Goal: Task Accomplishment & Management: Manage account settings

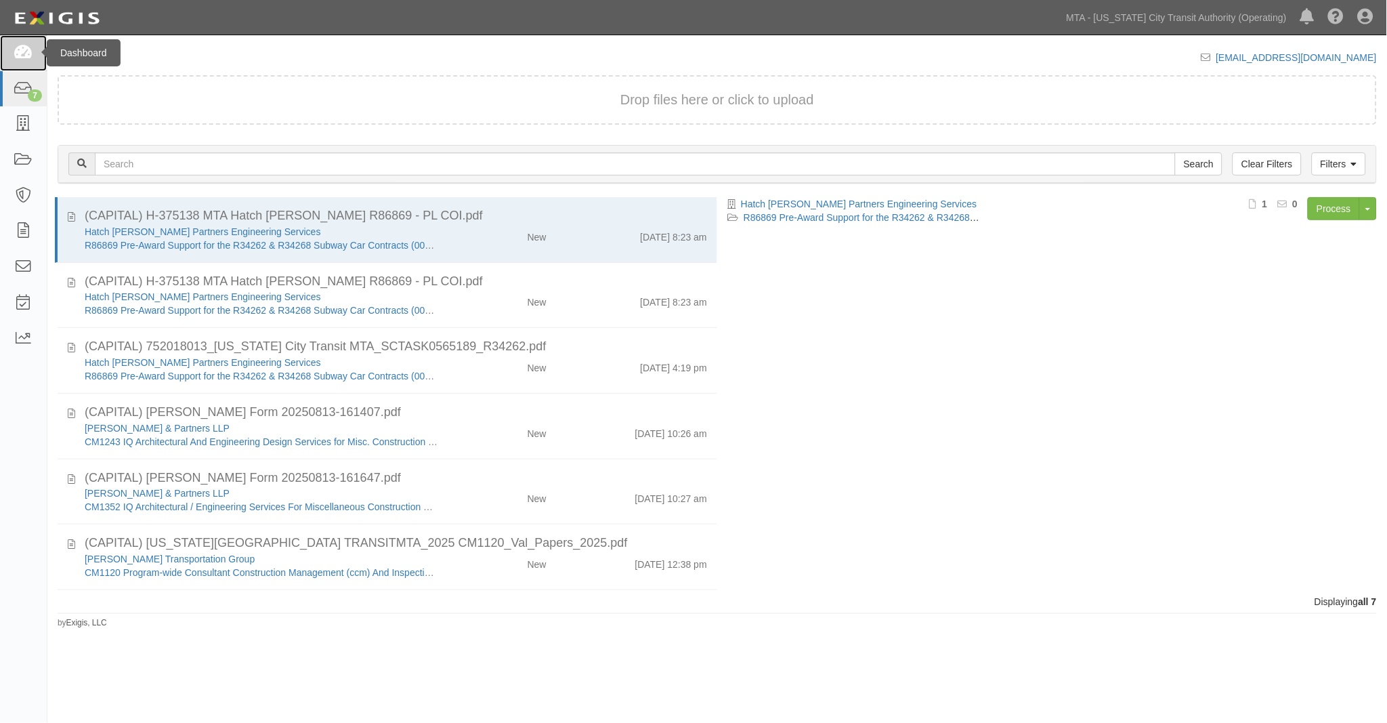
click at [15, 48] on icon at bounding box center [23, 53] width 19 height 16
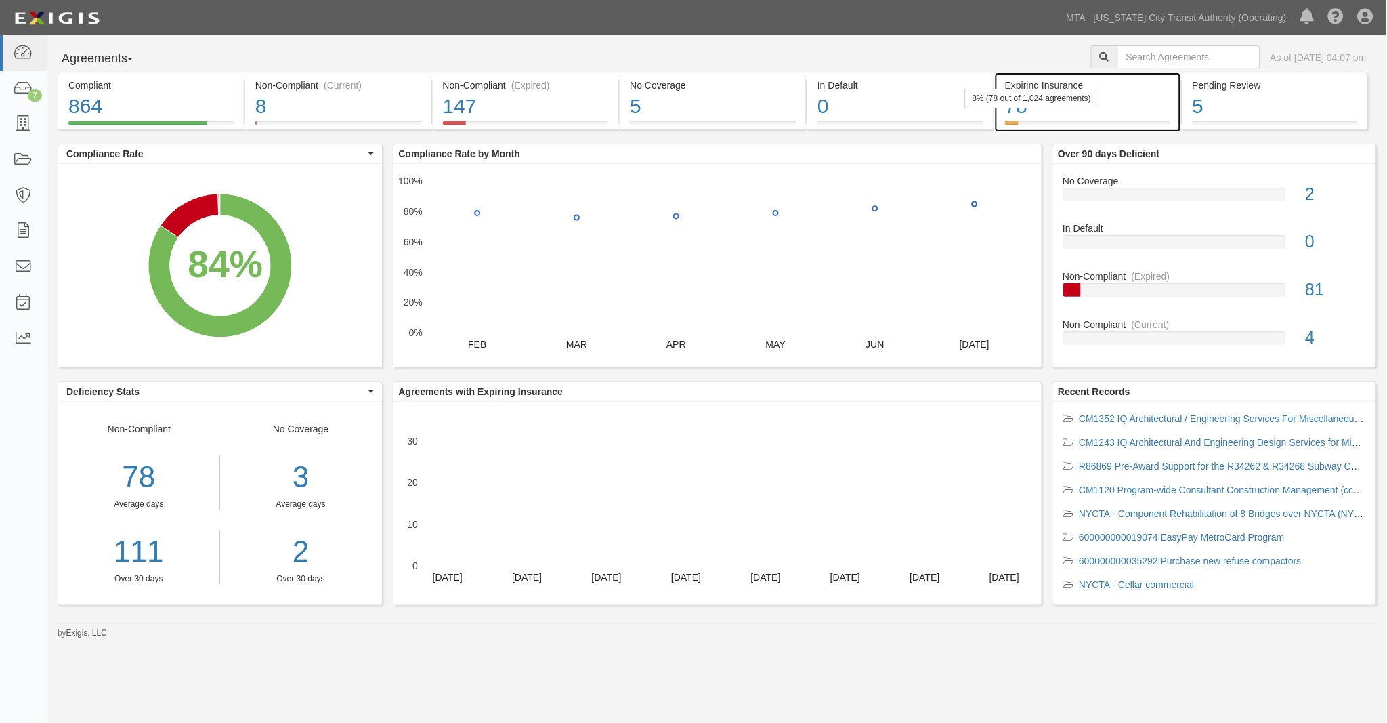
click at [1120, 106] on div "78" at bounding box center [1088, 106] width 166 height 29
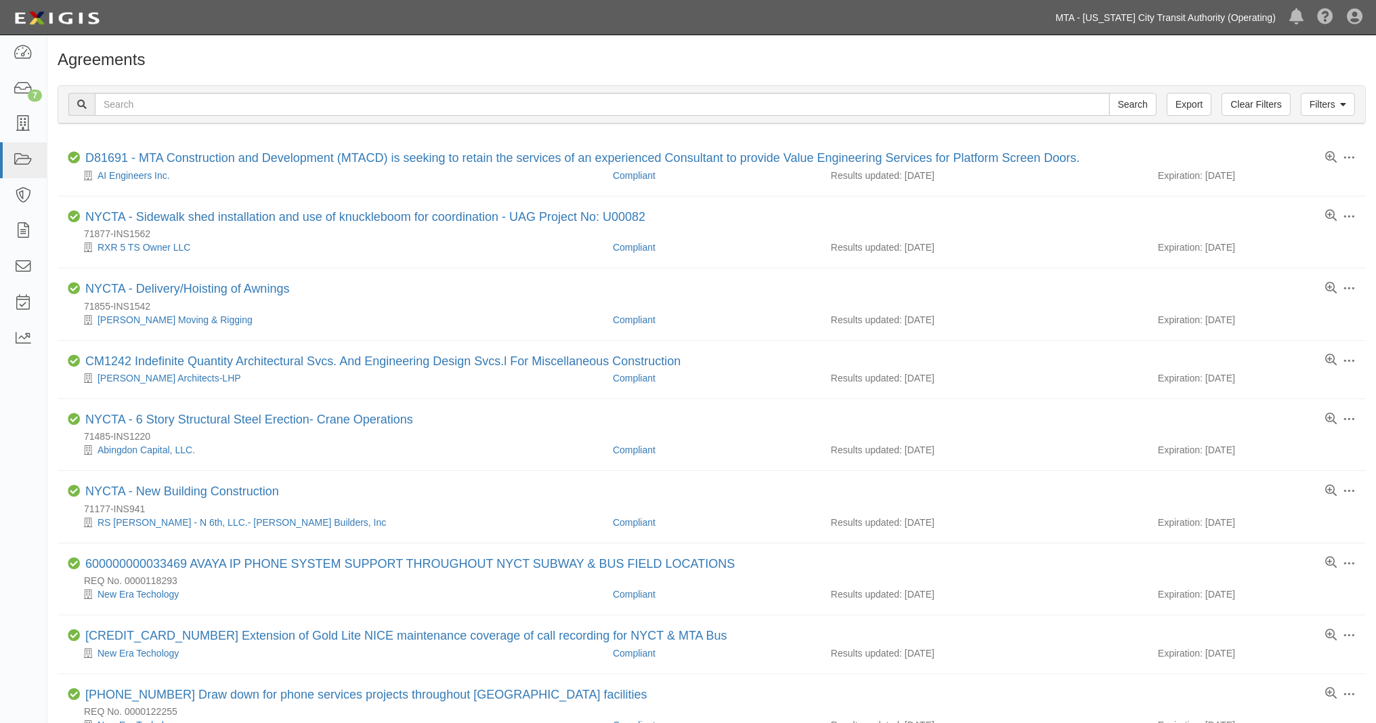
click at [1204, 14] on link "MTA - [US_STATE] City Transit Authority (Operating)" at bounding box center [1166, 17] width 234 height 27
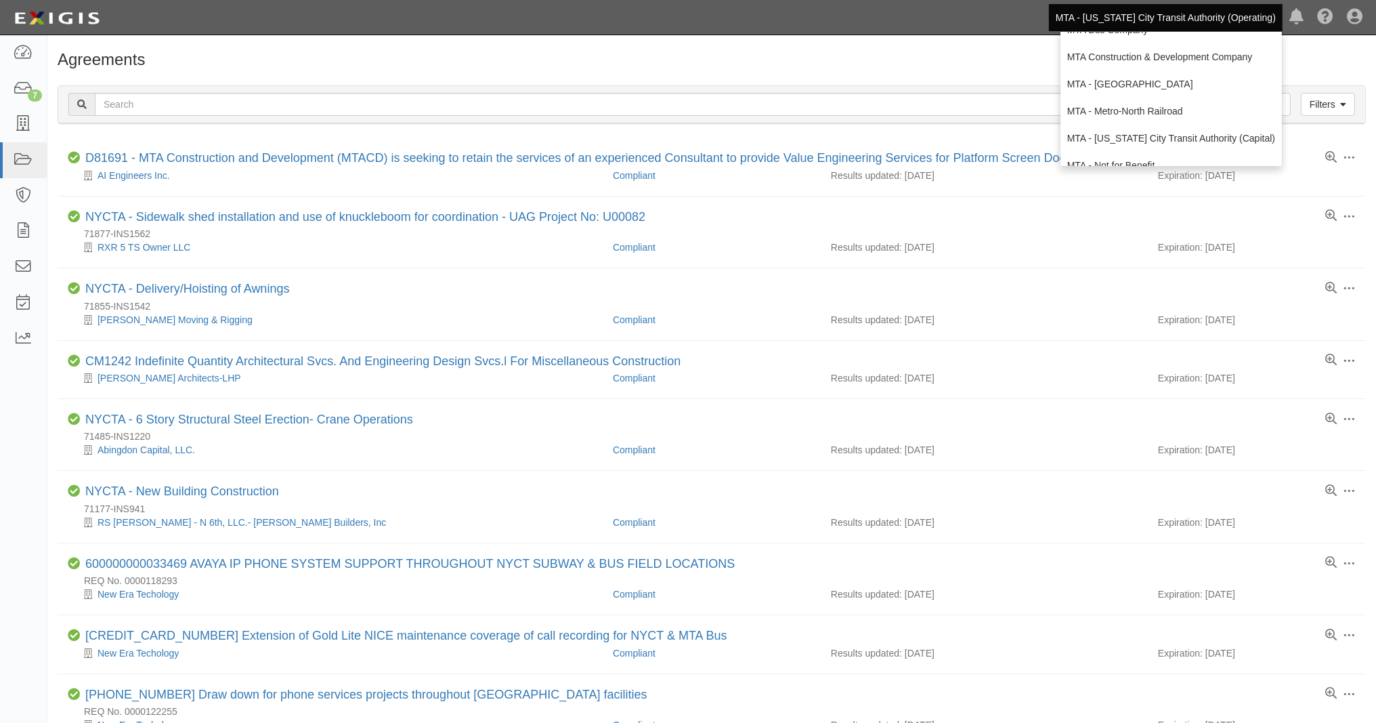
scroll to position [89, 0]
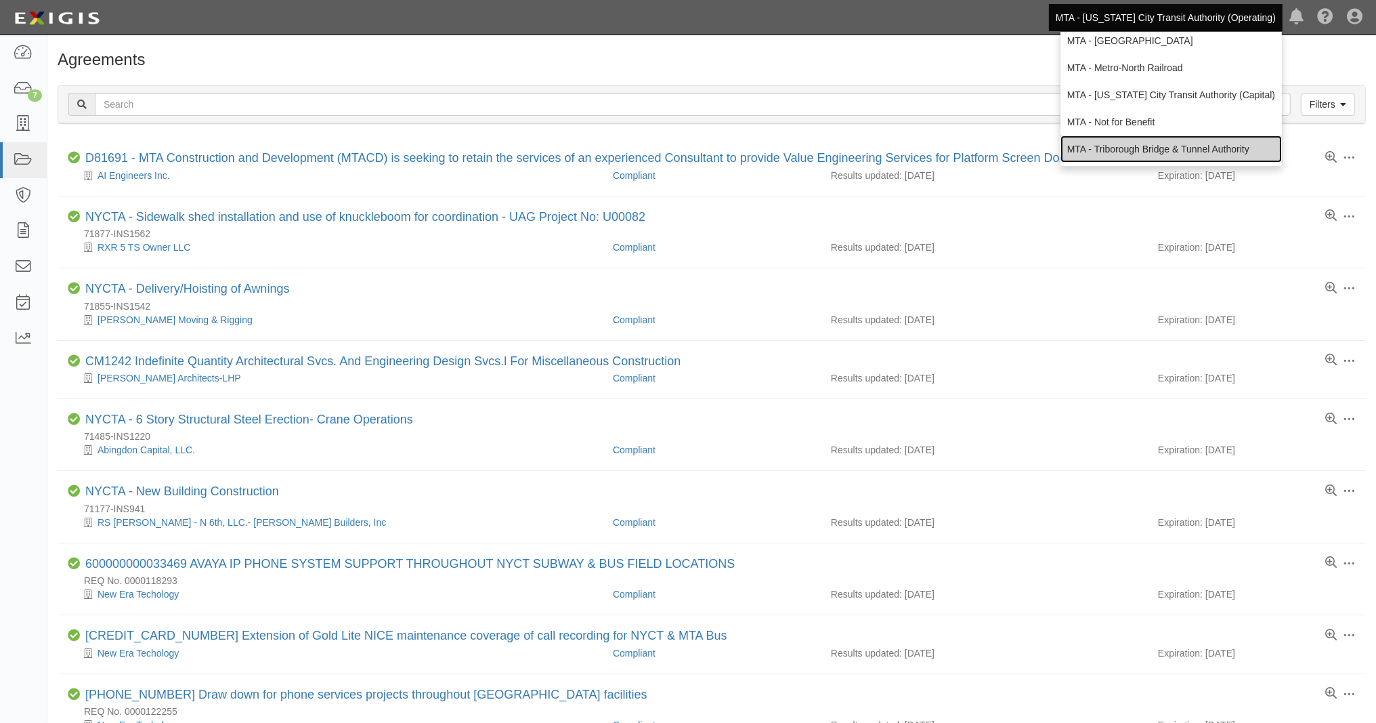
click at [1125, 145] on link "MTA - Triborough Bridge & Tunnel Authority" at bounding box center [1172, 148] width 222 height 27
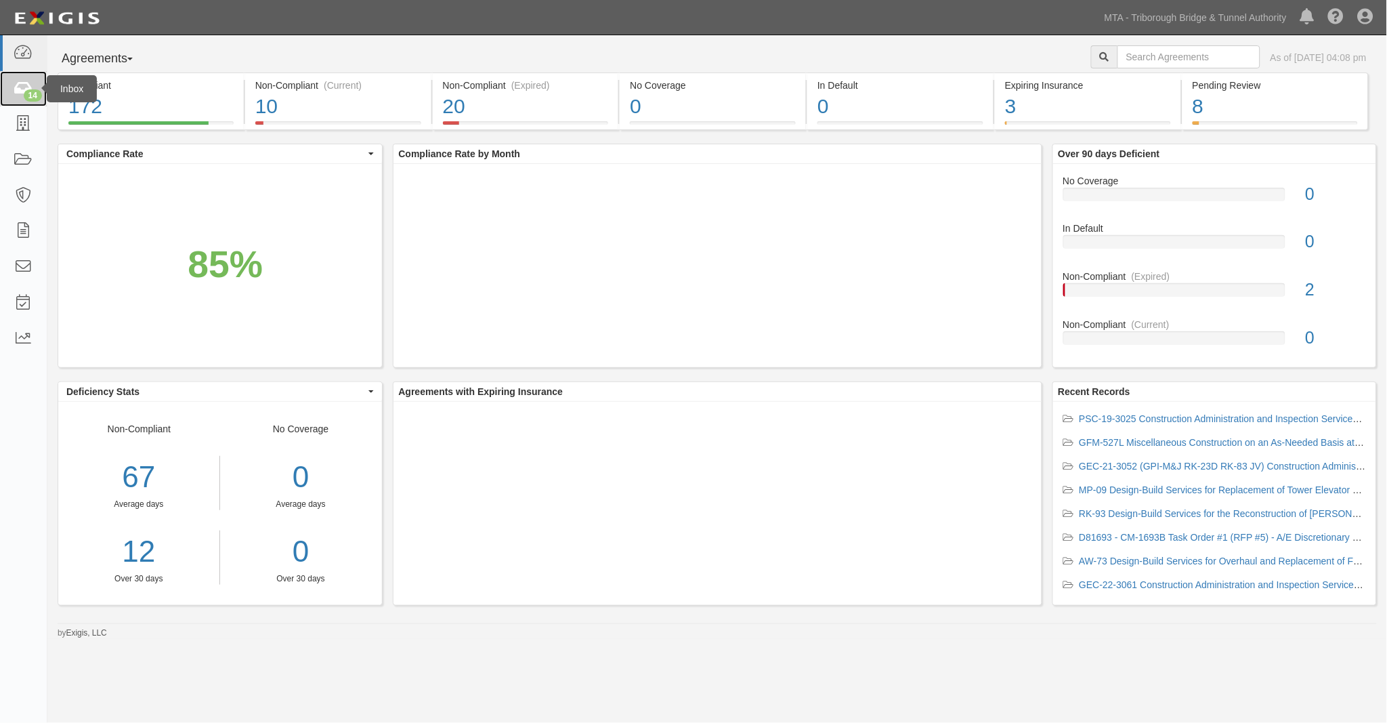
click at [10, 96] on link "14" at bounding box center [23, 89] width 47 height 36
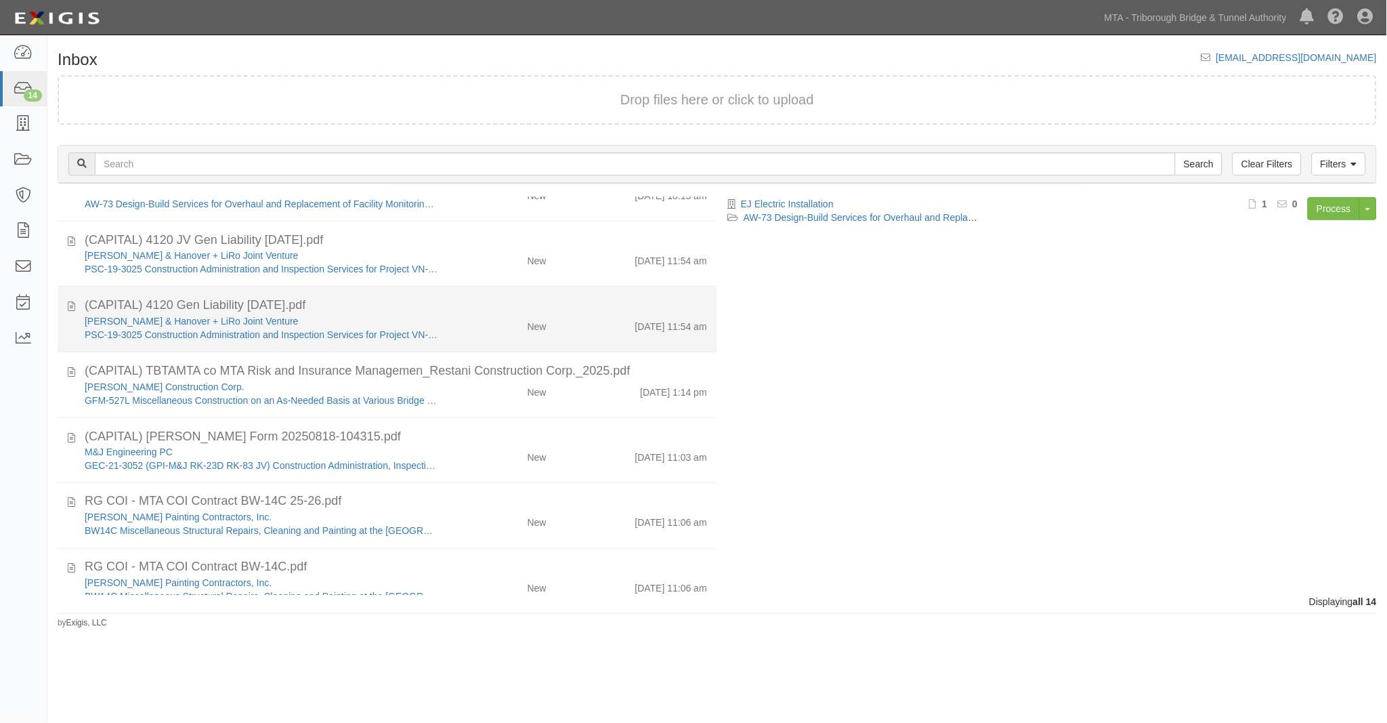
scroll to position [526, 0]
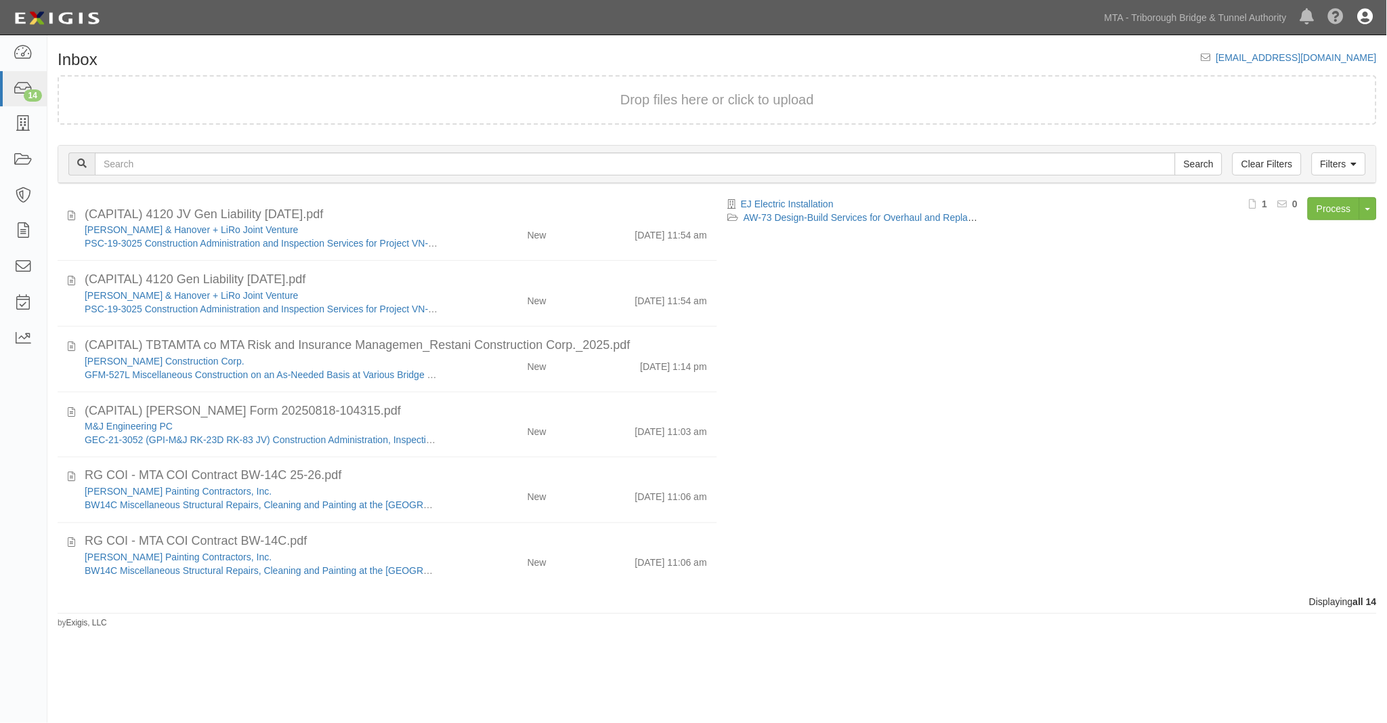
click at [1370, 16] on icon at bounding box center [1366, 17] width 16 height 16
click at [1315, 79] on link "Sign Out" at bounding box center [1326, 79] width 107 height 27
